Goal: Book appointment/travel/reservation

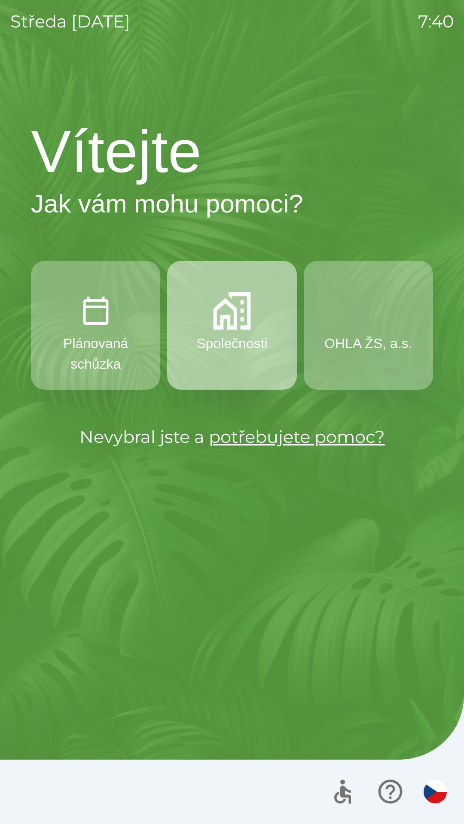
click at [244, 325] on img "button" at bounding box center [232, 311] width 38 height 38
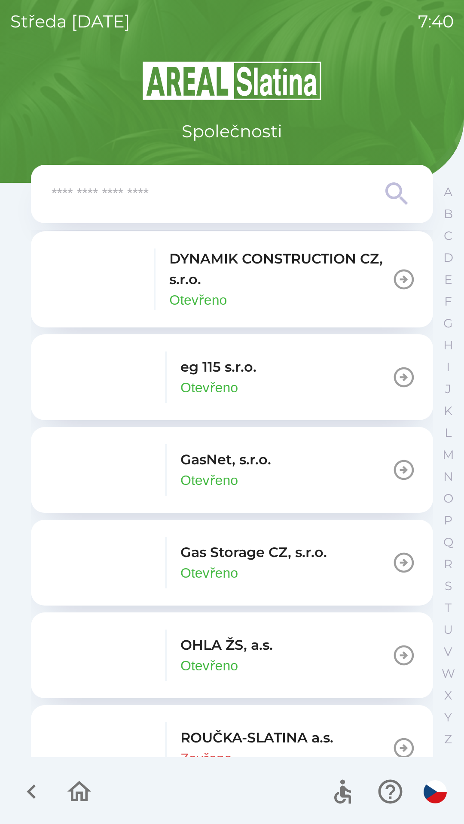
scroll to position [487, 0]
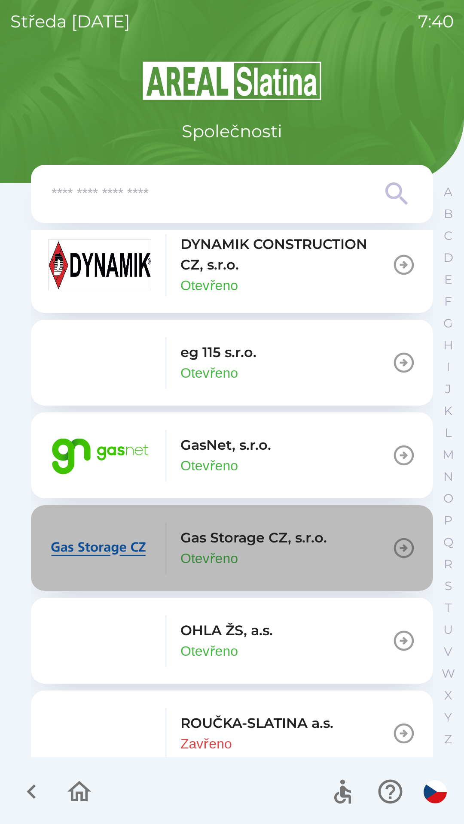
click at [238, 550] on p "Otevřeno" at bounding box center [209, 558] width 58 height 21
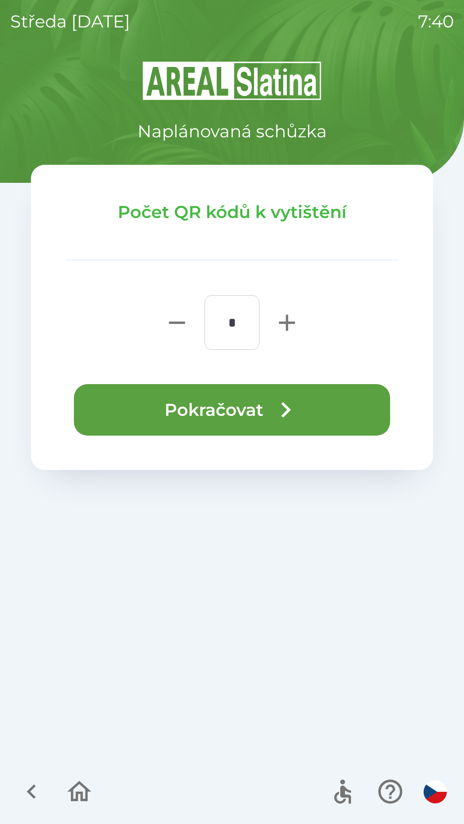
click at [77, 794] on icon "button" at bounding box center [79, 791] width 24 height 21
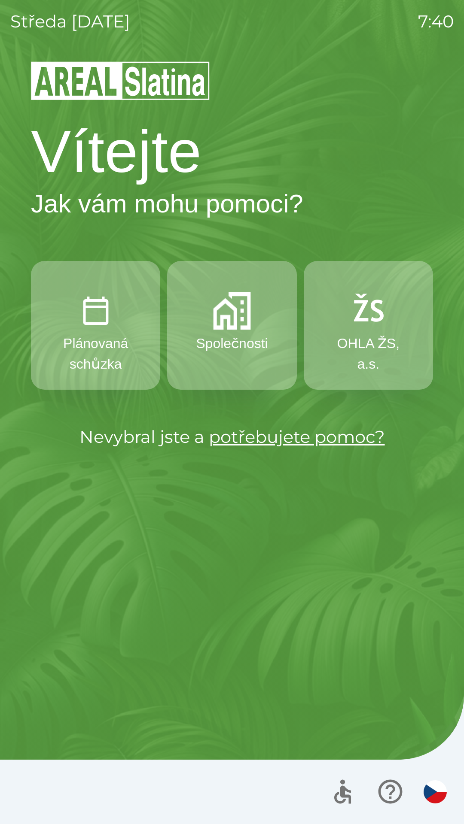
click at [226, 323] on img "button" at bounding box center [232, 311] width 38 height 38
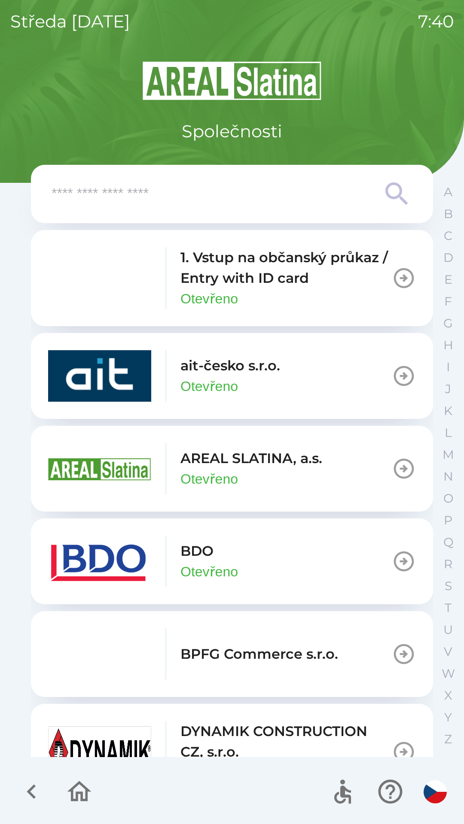
click at [237, 280] on p "1. Vstup na občanský průkaz / Entry with ID card" at bounding box center [285, 267] width 211 height 41
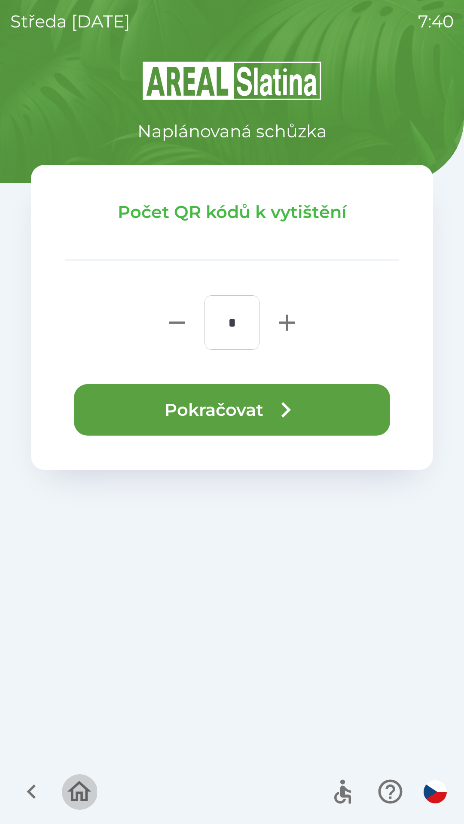
click at [76, 789] on icon "button" at bounding box center [79, 792] width 29 height 29
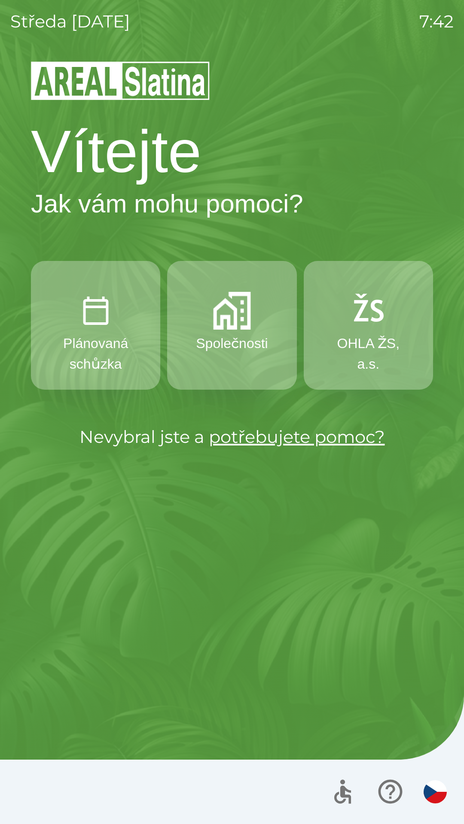
click at [69, 718] on div "Vítejte Jak vám mohu pomoci? Plánovaná schůzka Společnosti OHLA ŽS, a.s. Nevybr…" at bounding box center [231, 442] width 443 height 764
click at [129, 699] on div "Vítejte Jak vám mohu pomoci? Plánovaná schůzka Společnosti OHLA ŽS, a.s. Nevybr…" at bounding box center [231, 442] width 443 height 764
click at [50, 821] on div at bounding box center [232, 792] width 464 height 64
click at [94, 702] on div "Vítejte Jak vám mohu pomoci? Plánovaná schůzka Společnosti OHLA ŽS, a.s. Nevybr…" at bounding box center [231, 442] width 443 height 764
